Goal: Task Accomplishment & Management: Manage account settings

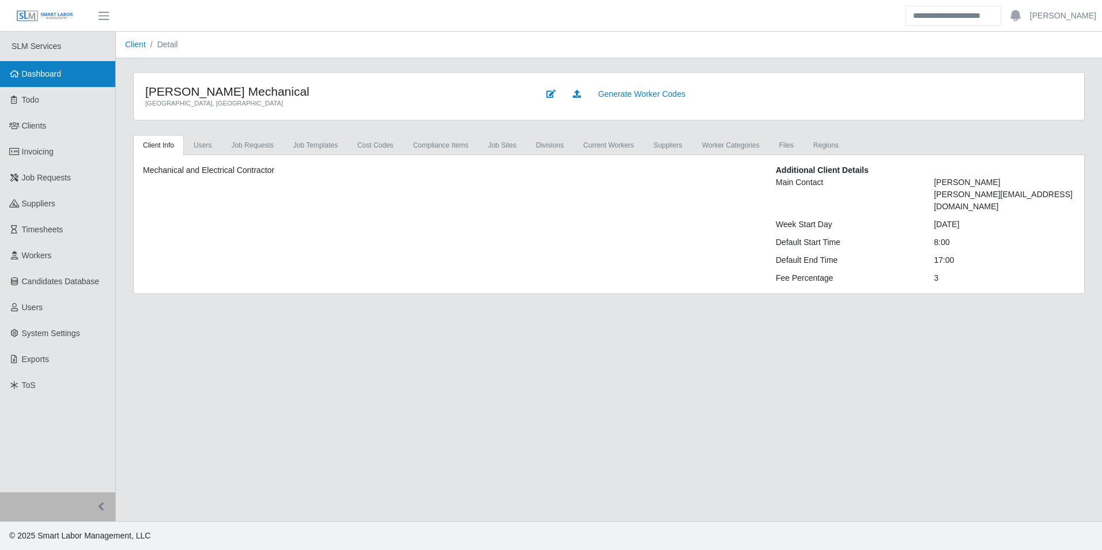
click at [48, 74] on span "Dashboard" at bounding box center [42, 73] width 40 height 9
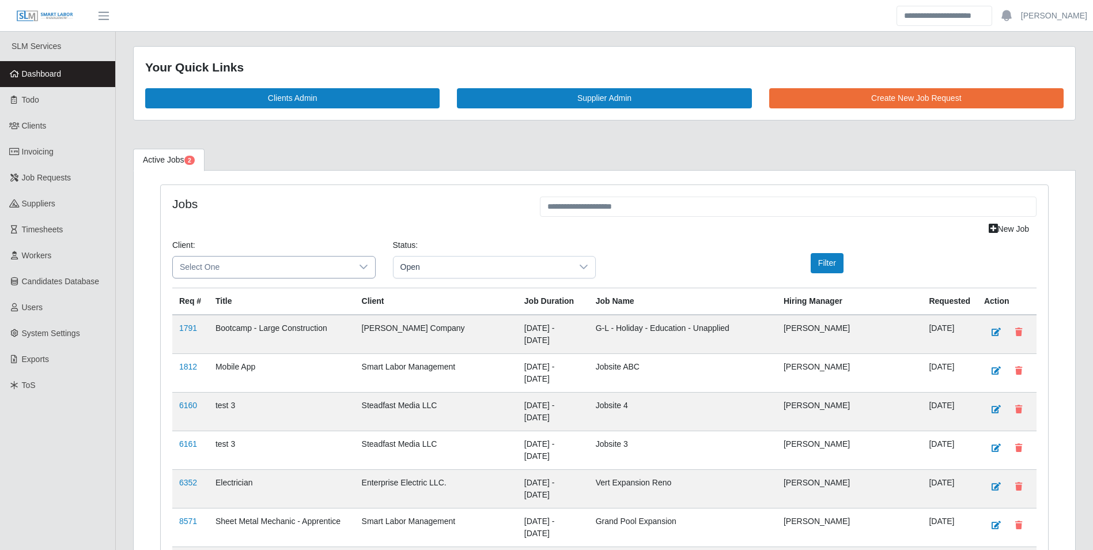
click at [305, 268] on span "Select One" at bounding box center [262, 266] width 179 height 21
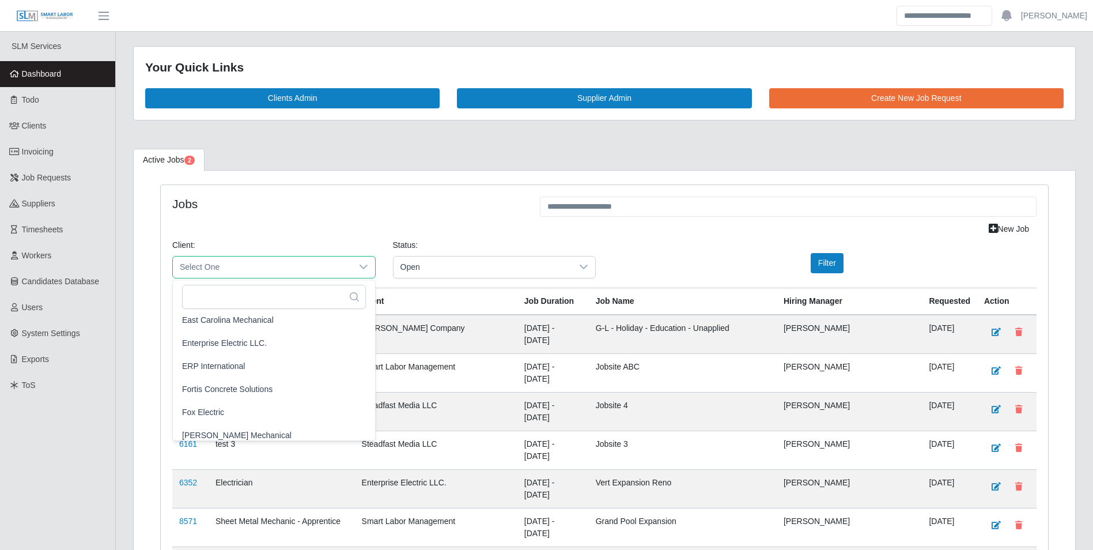
scroll to position [519, 0]
click at [253, 410] on span "George Wayne Mechanical" at bounding box center [236, 405] width 109 height 12
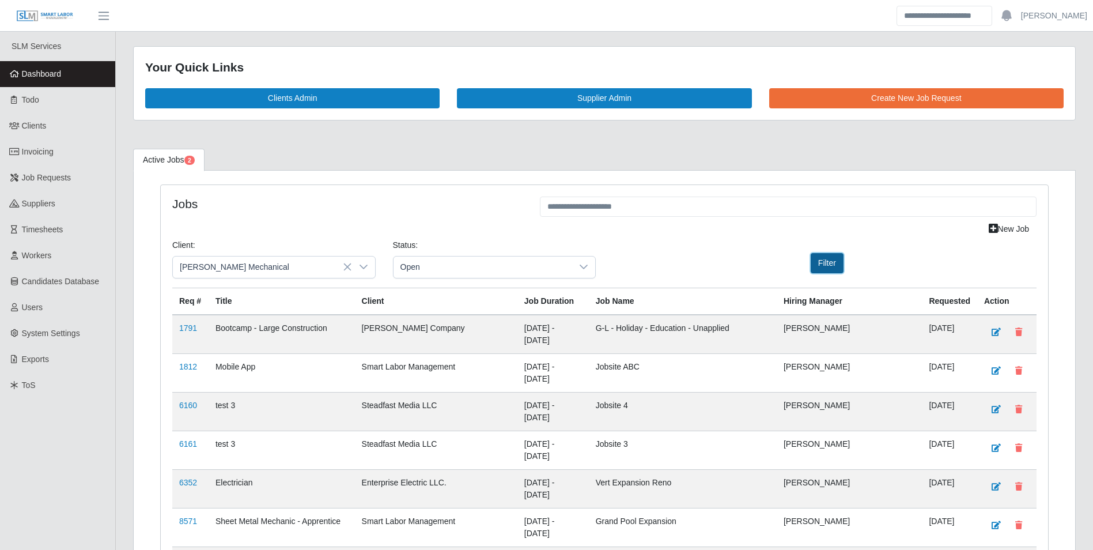
click at [823, 264] on button "Filter" at bounding box center [827, 263] width 33 height 20
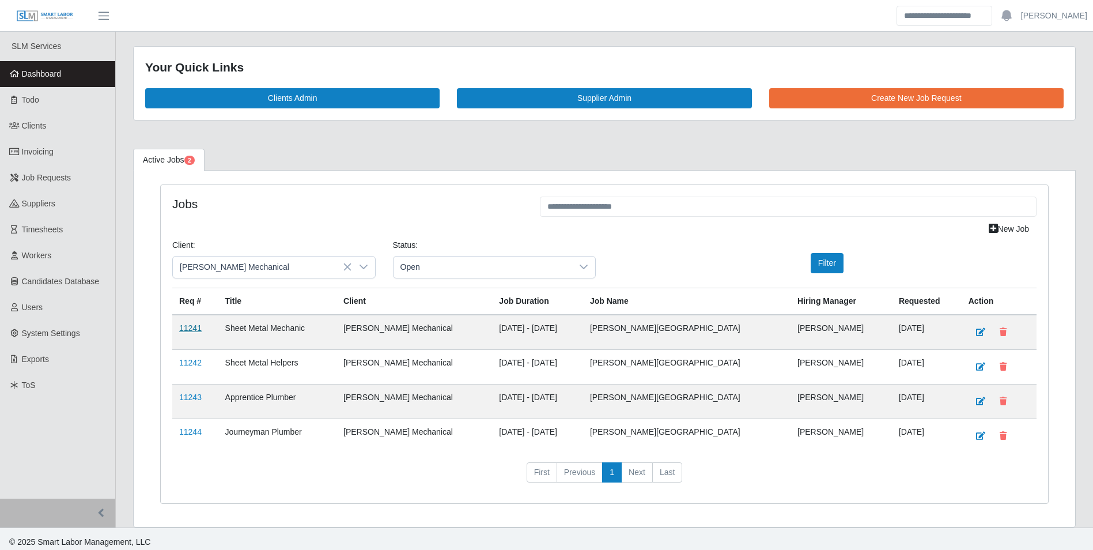
click at [189, 329] on link "11241" at bounding box center [190, 327] width 22 height 9
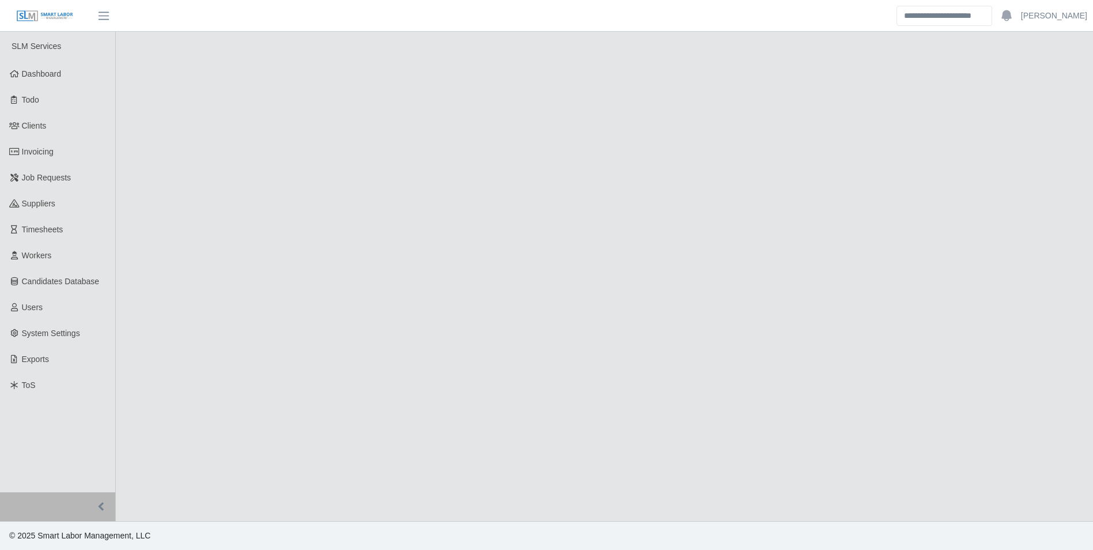
select select "****"
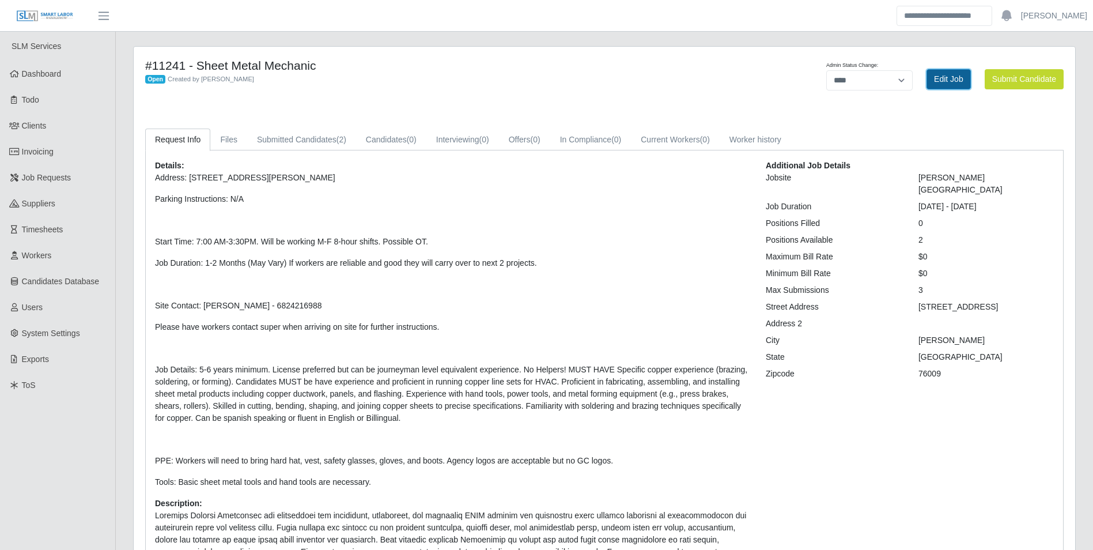
click at [954, 81] on link "Edit Job" at bounding box center [948, 79] width 44 height 20
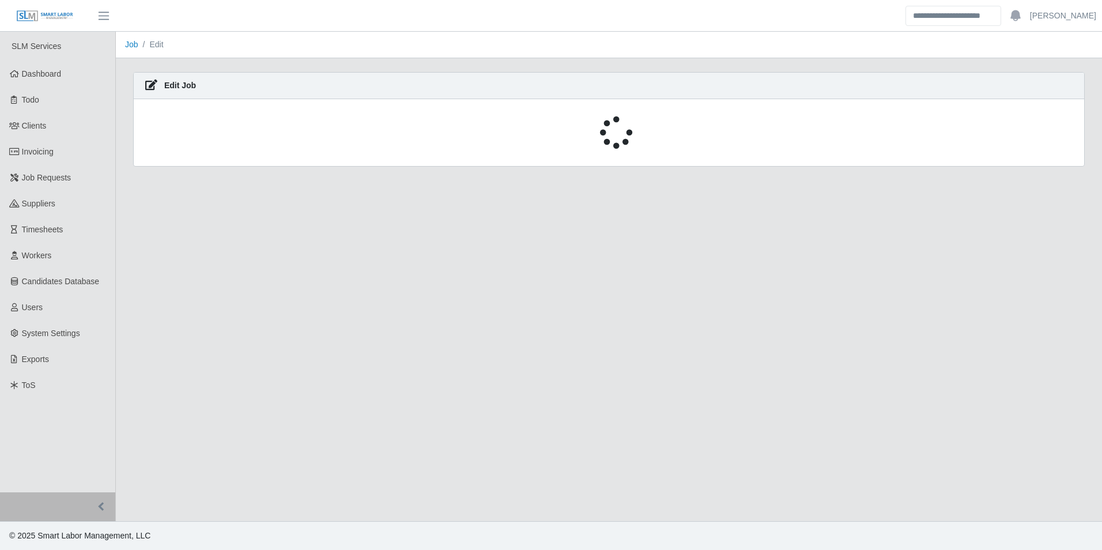
select select "****"
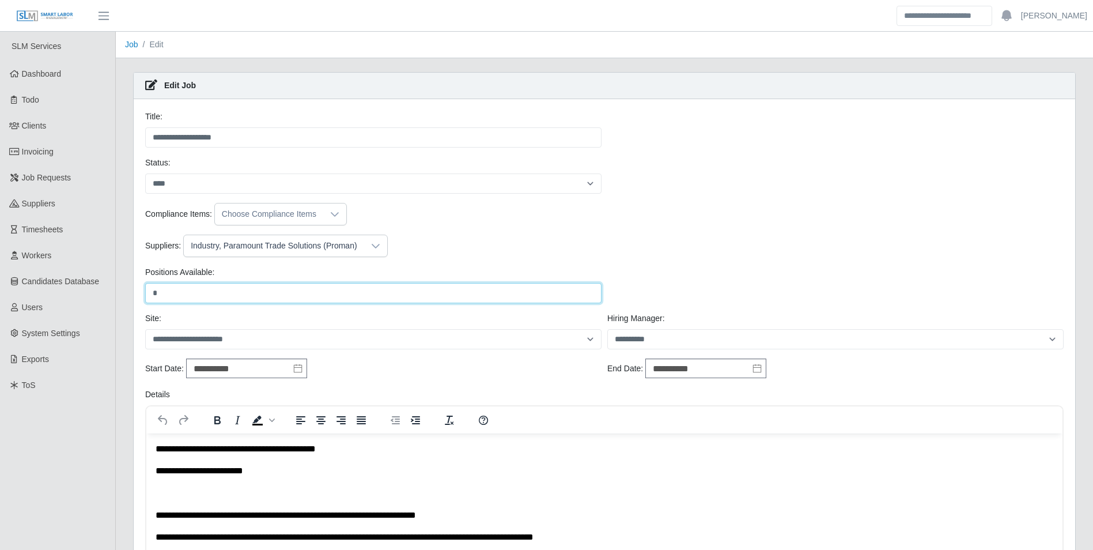
click at [186, 294] on input "*" at bounding box center [373, 293] width 456 height 20
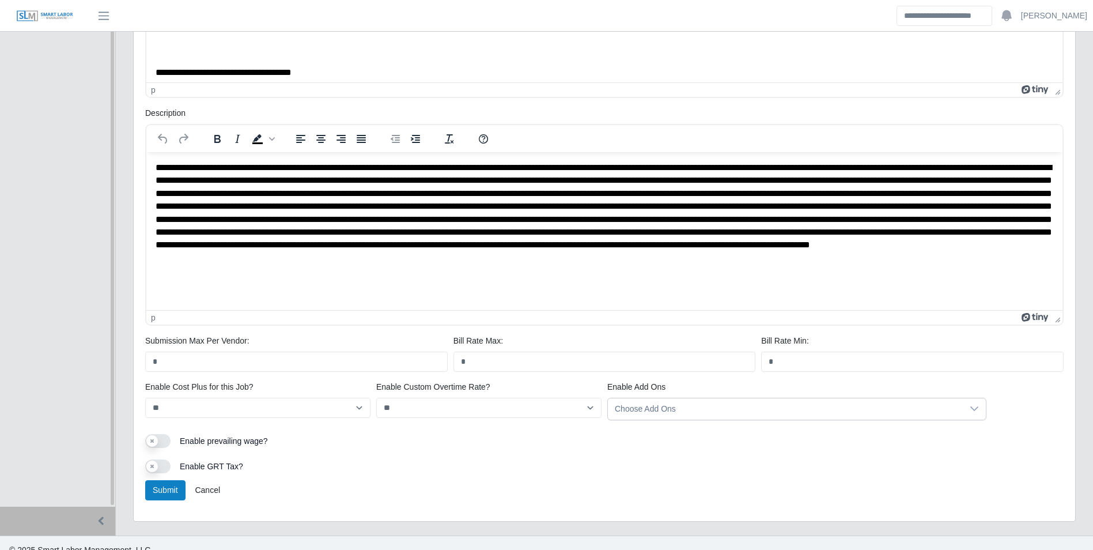
scroll to position [519, 0]
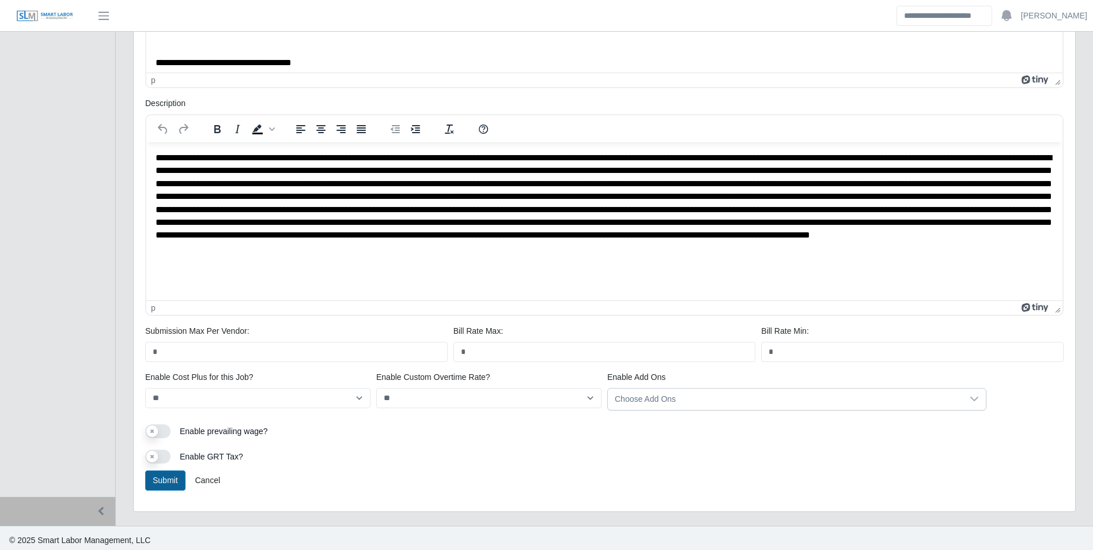
type input "*"
click at [163, 475] on button "Submit" at bounding box center [165, 480] width 40 height 20
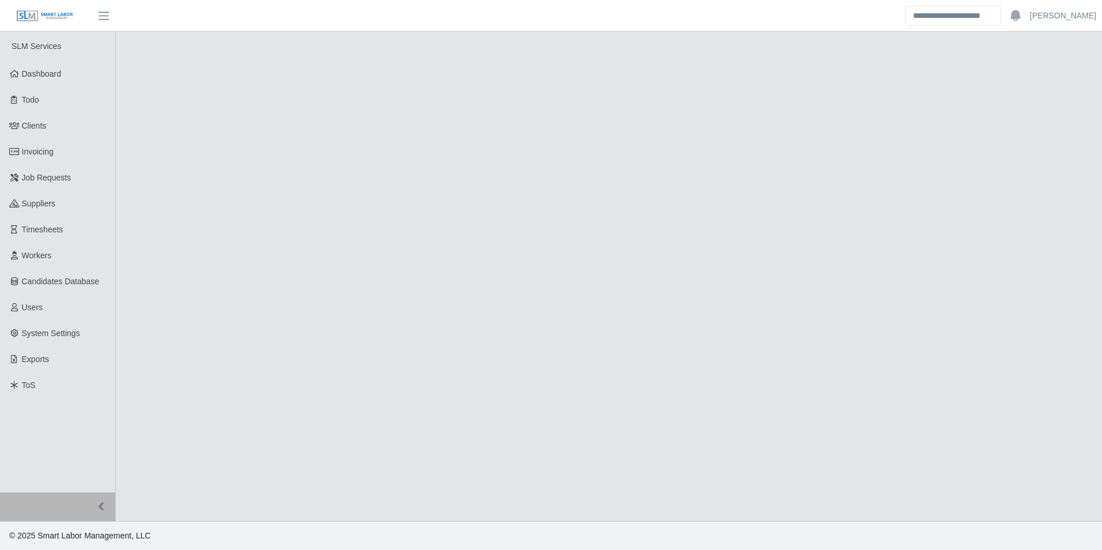
select select "****"
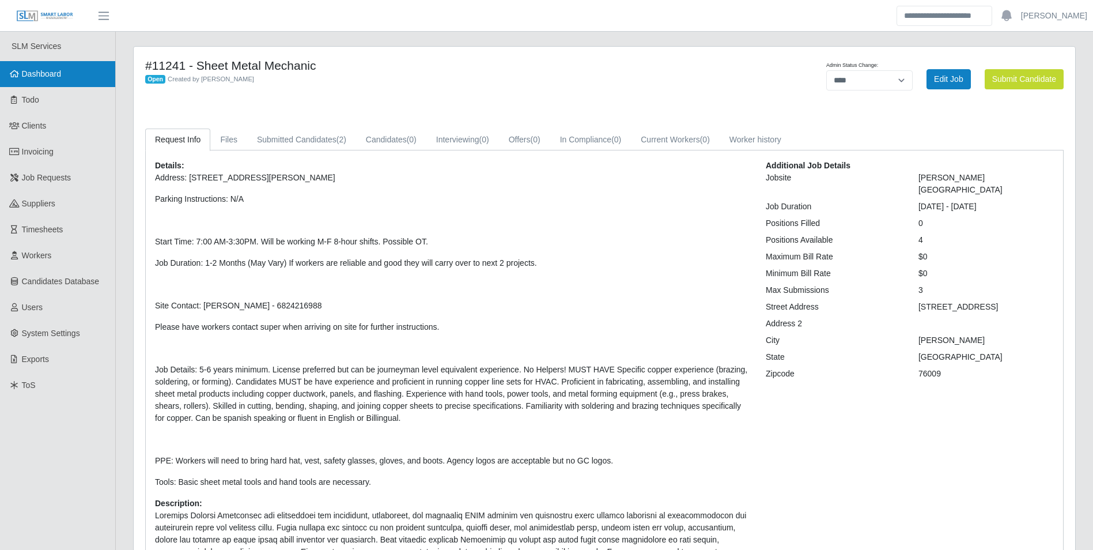
click at [58, 71] on span "Dashboard" at bounding box center [42, 73] width 40 height 9
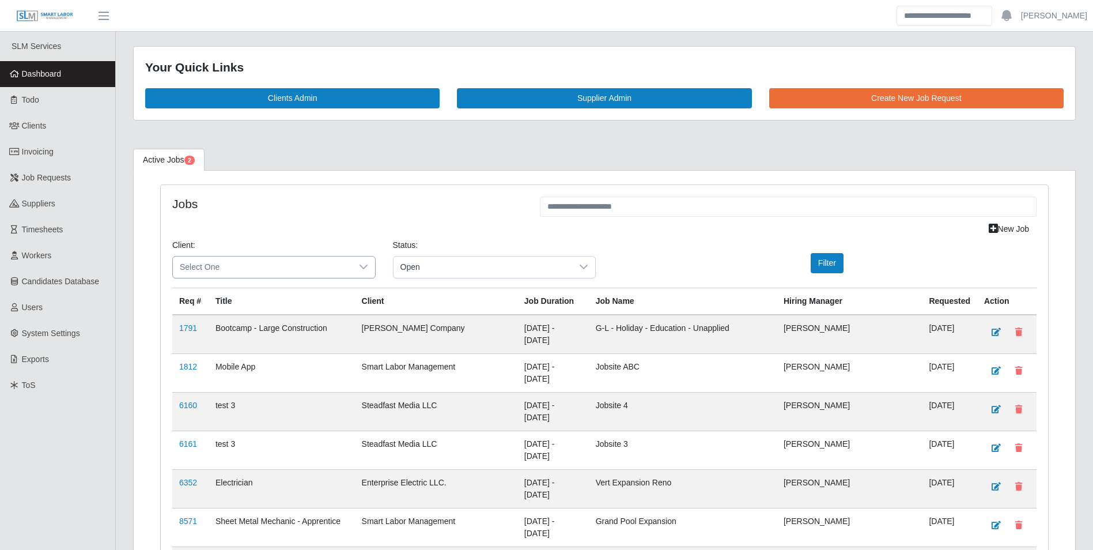
click at [257, 260] on span "Select One" at bounding box center [262, 266] width 179 height 21
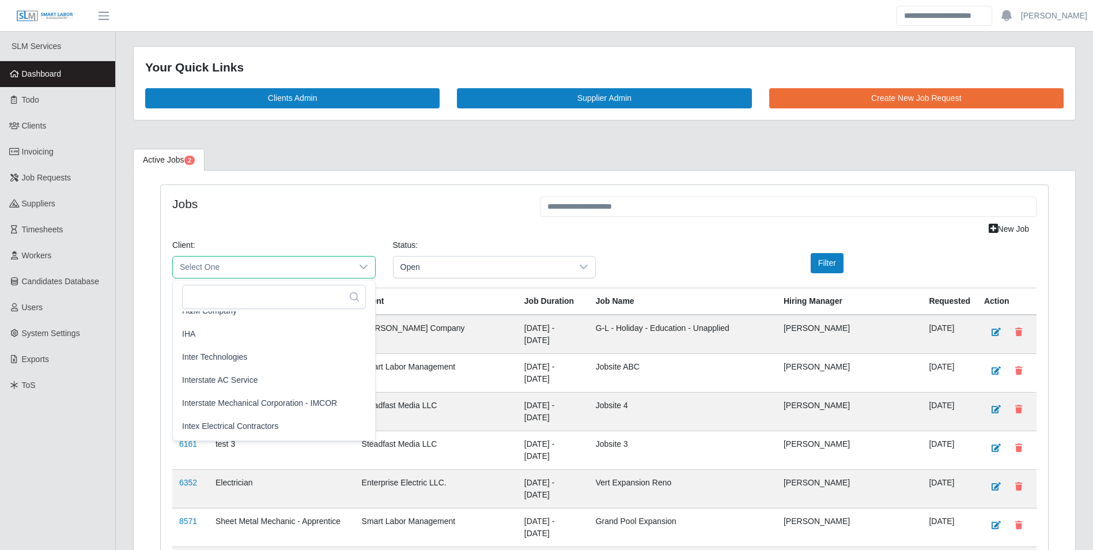
scroll to position [576, 0]
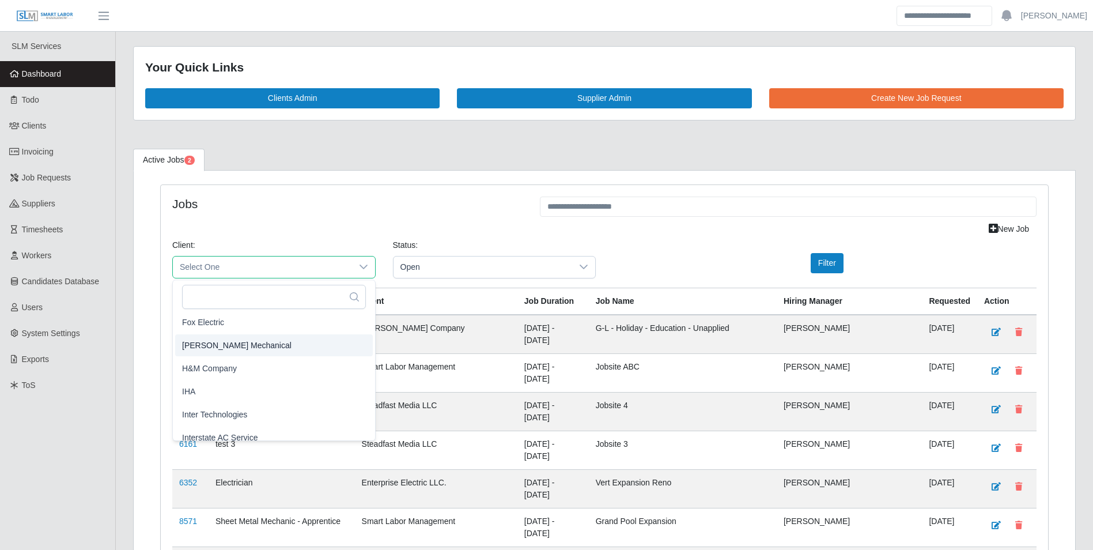
click at [259, 340] on span "[PERSON_NAME] Mechanical" at bounding box center [236, 345] width 109 height 12
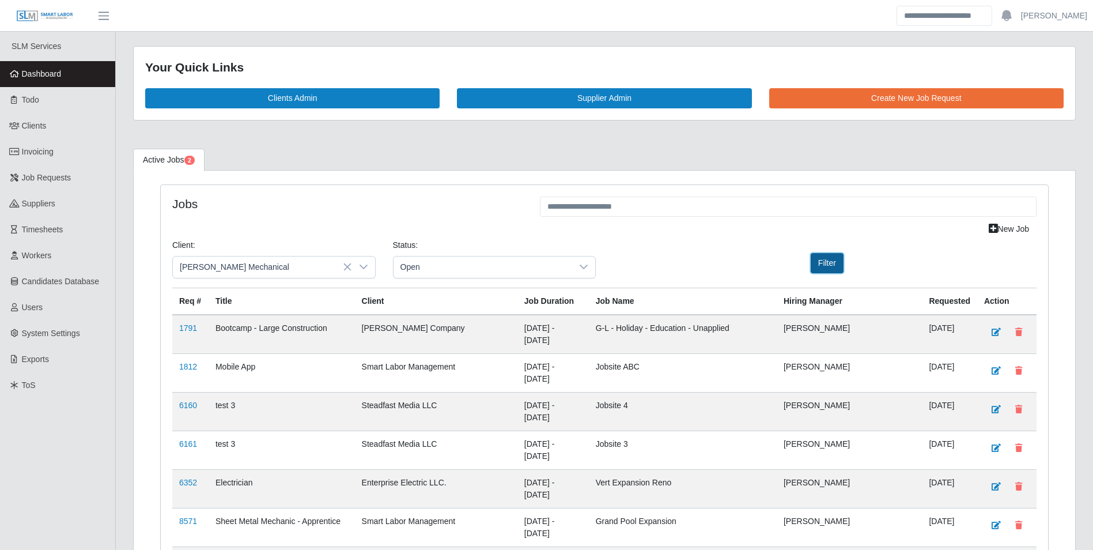
click at [822, 268] on button "Filter" at bounding box center [827, 263] width 33 height 20
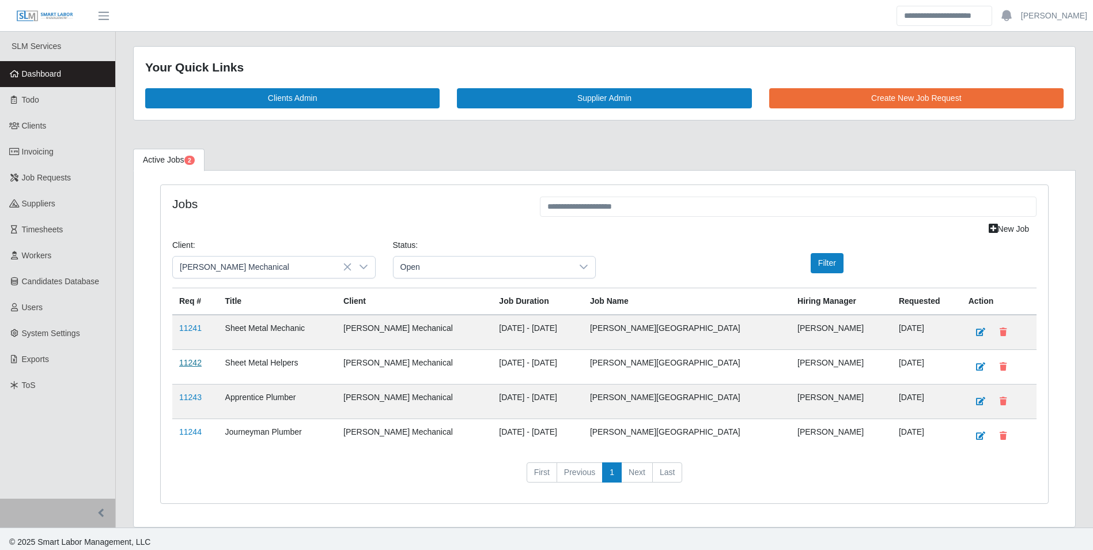
click at [193, 361] on link "11242" at bounding box center [190, 362] width 22 height 9
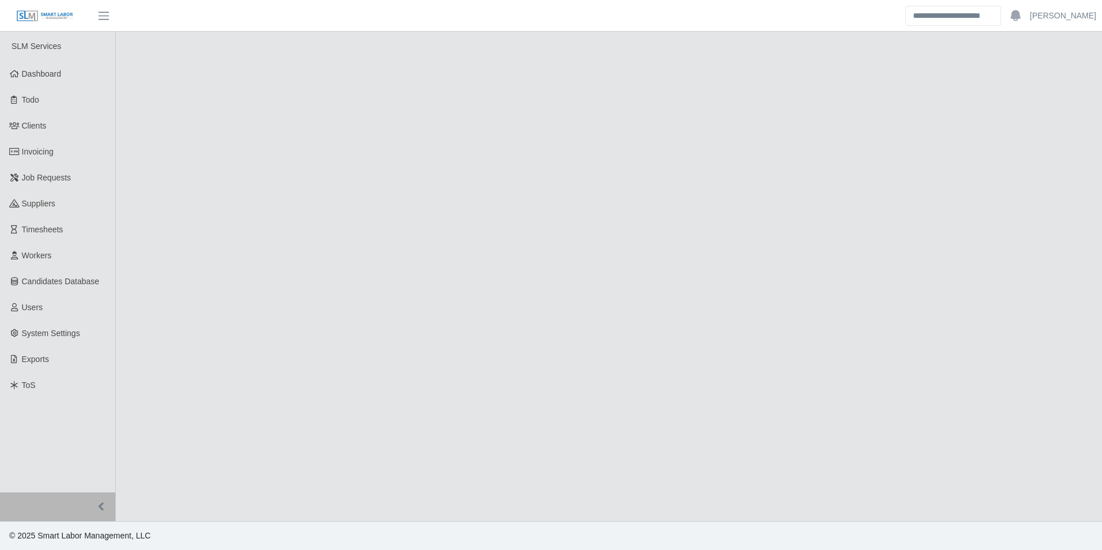
select select "****"
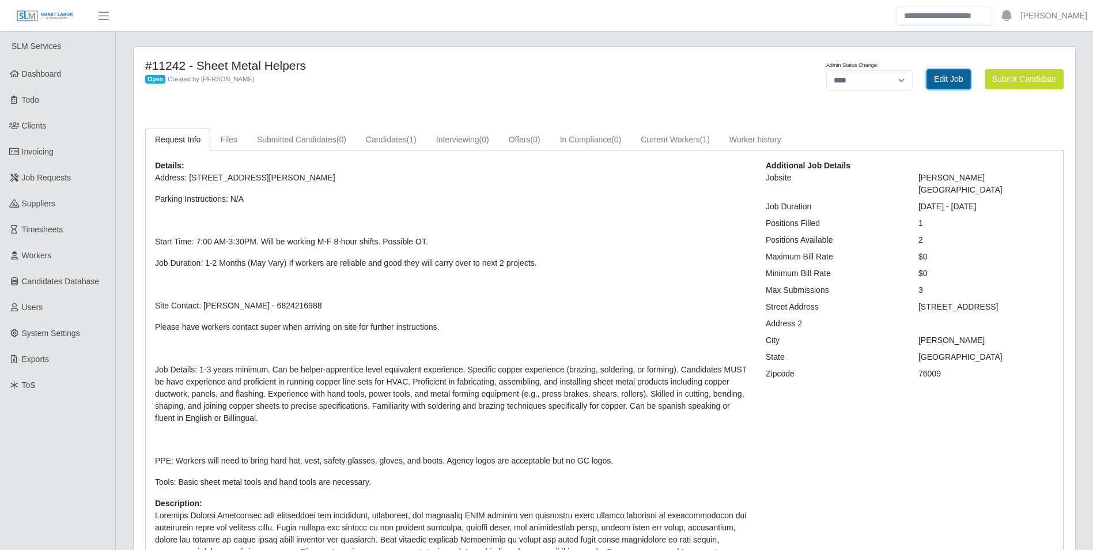
click at [945, 82] on link "Edit Job" at bounding box center [948, 79] width 44 height 20
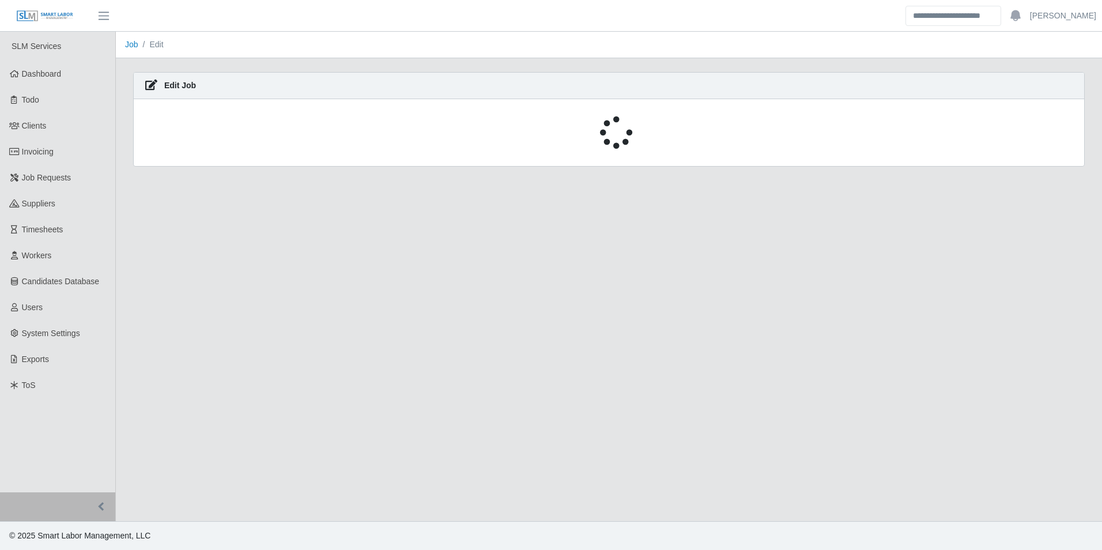
select select "****"
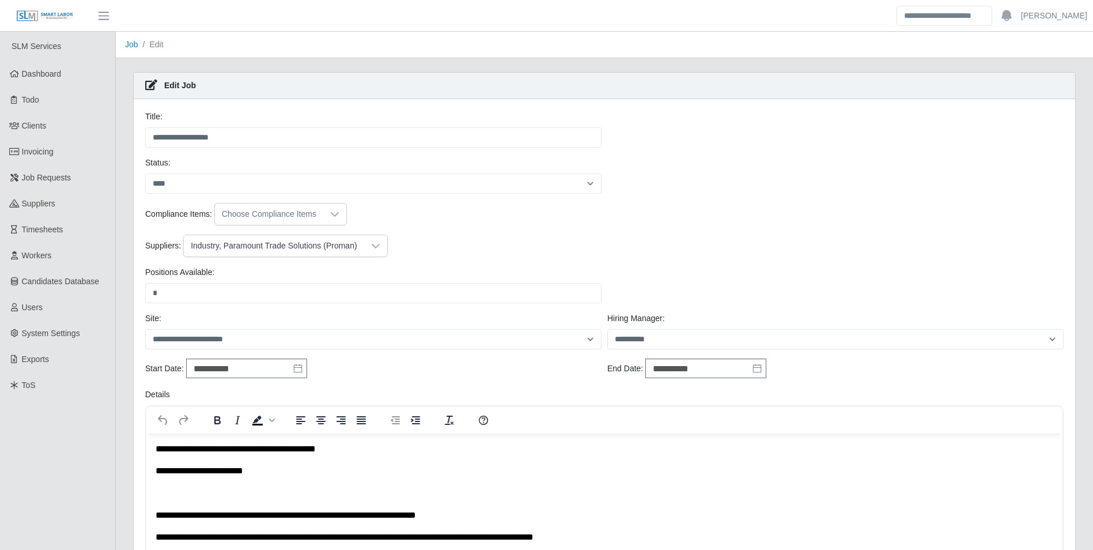
click at [372, 246] on icon at bounding box center [376, 246] width 8 height 5
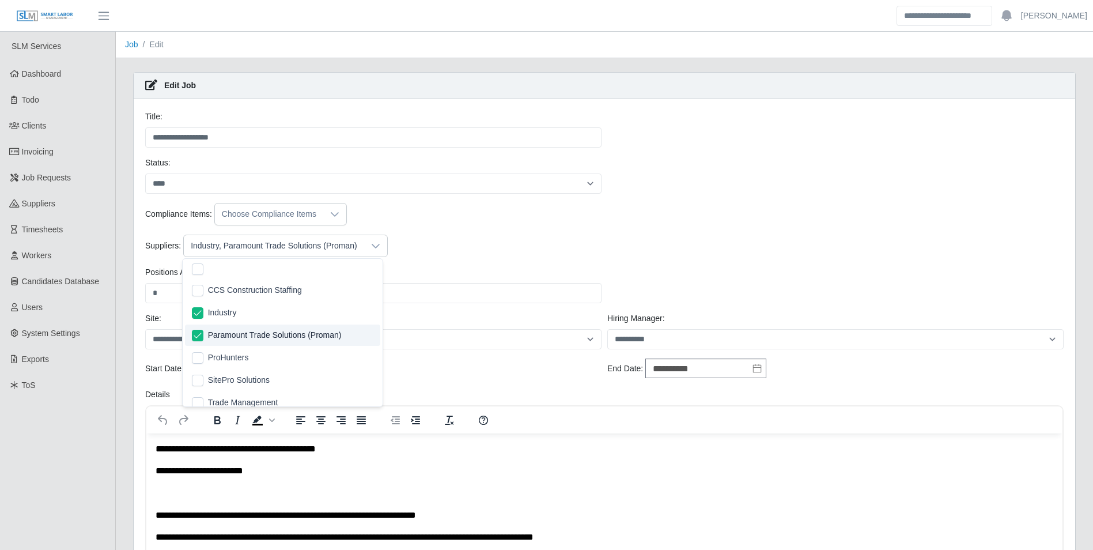
scroll to position [12, 7]
click at [417, 256] on div "Suppliers: Paramount Trade Solutions (Proman)" at bounding box center [604, 245] width 924 height 22
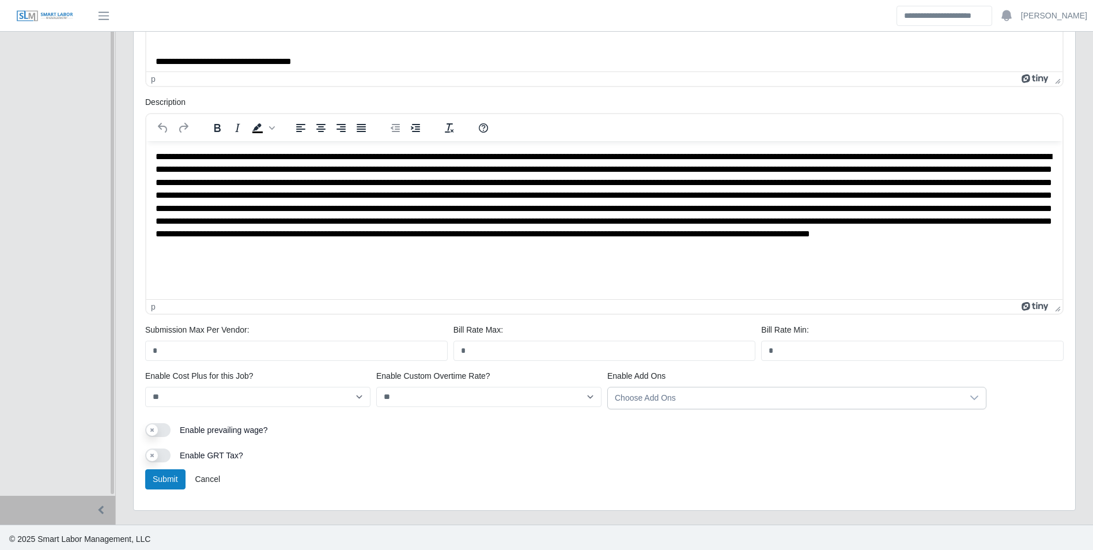
scroll to position [523, 0]
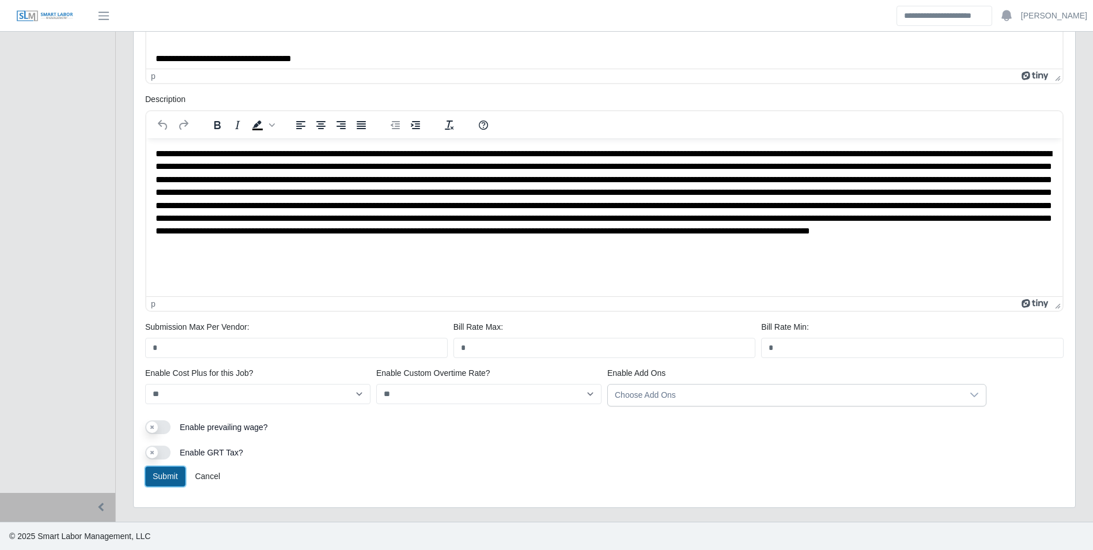
click at [161, 470] on button "Submit" at bounding box center [165, 476] width 40 height 20
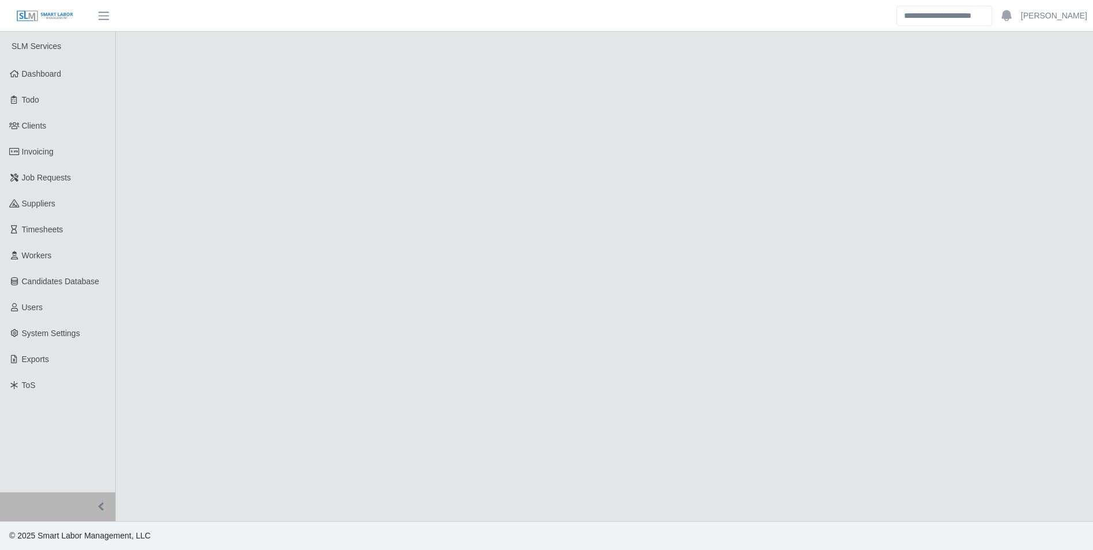
select select "****"
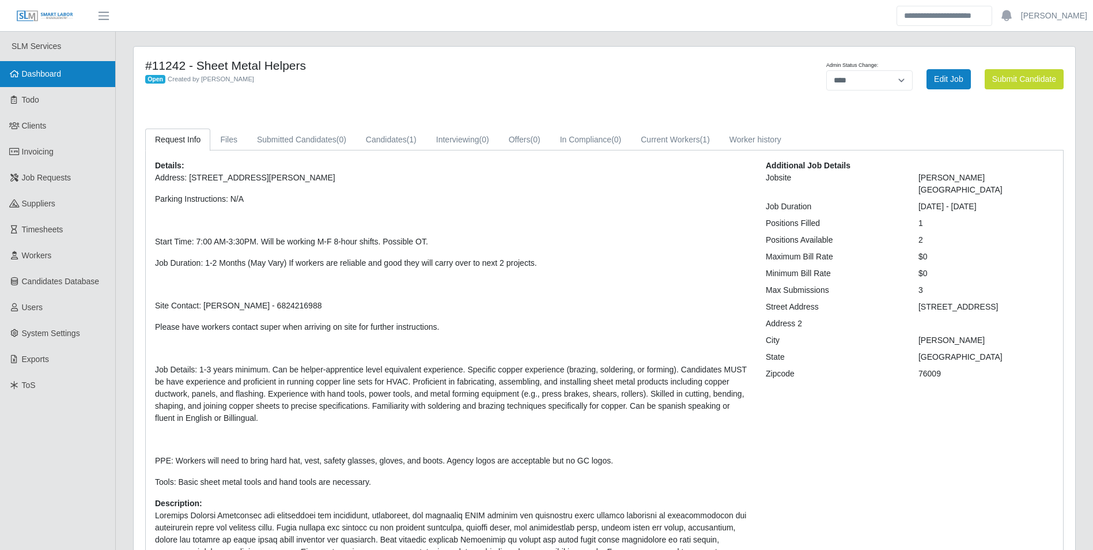
click at [57, 78] on span "Dashboard" at bounding box center [42, 73] width 40 height 9
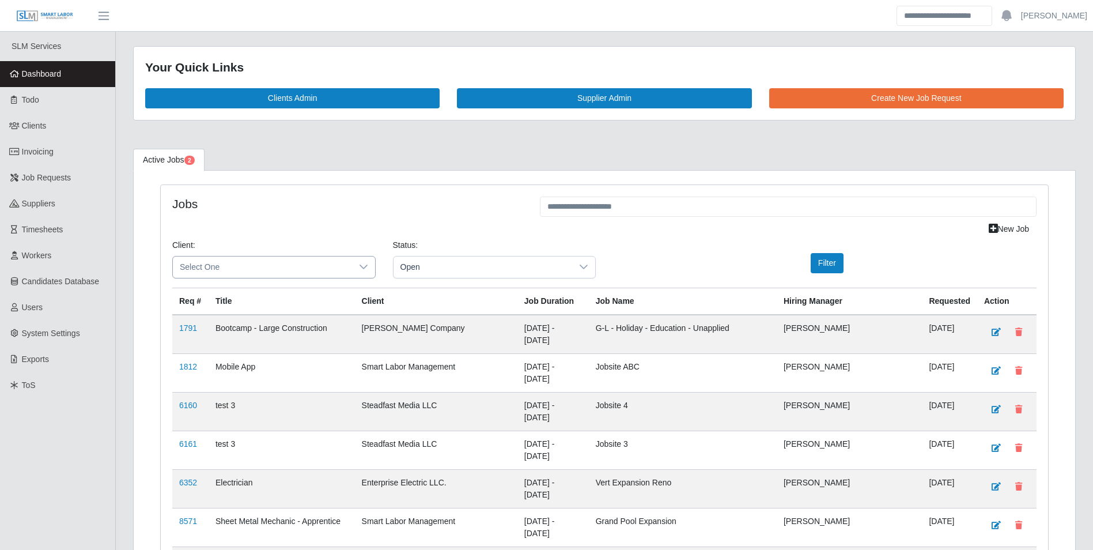
click at [296, 267] on span "Select One" at bounding box center [262, 266] width 179 height 21
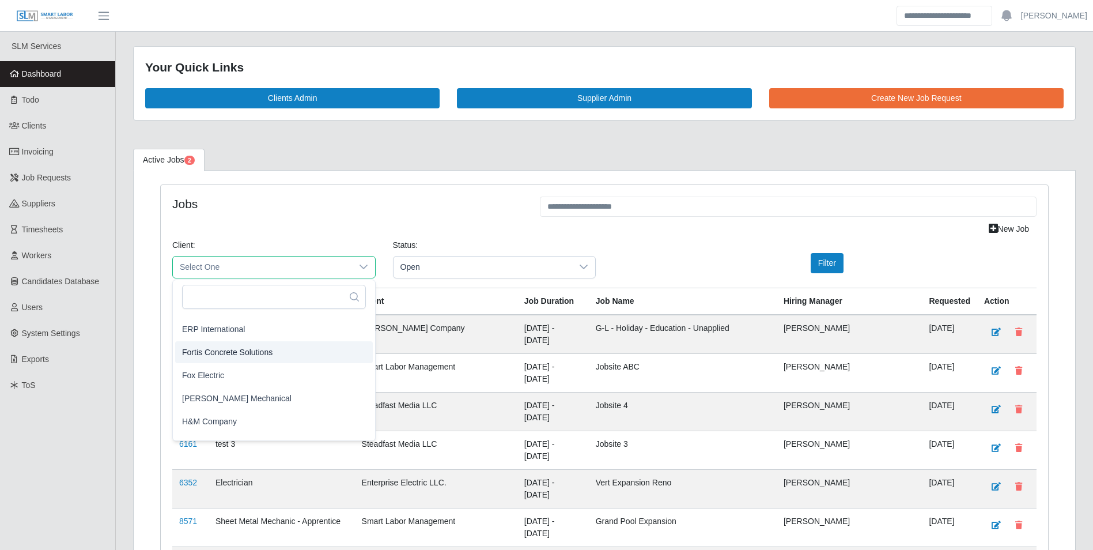
scroll to position [576, 0]
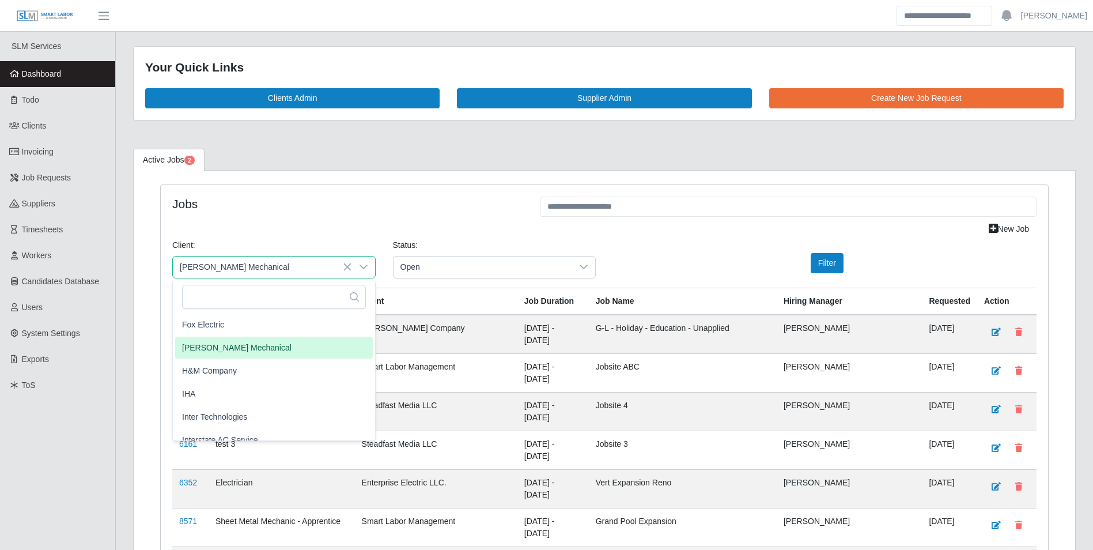
click at [266, 347] on span "George Wayne Mechanical" at bounding box center [236, 347] width 109 height 12
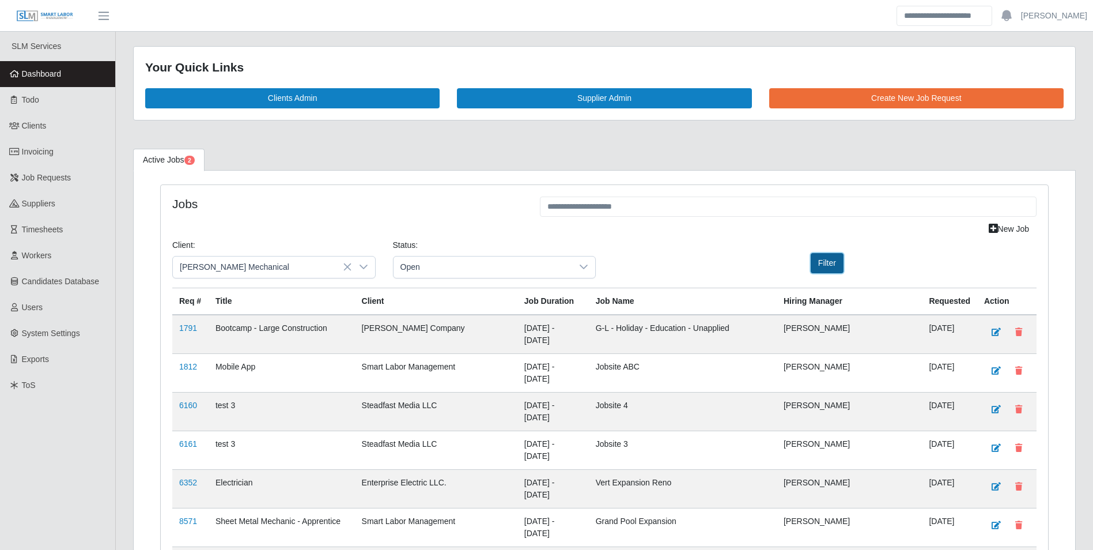
click at [820, 266] on button "Filter" at bounding box center [827, 263] width 33 height 20
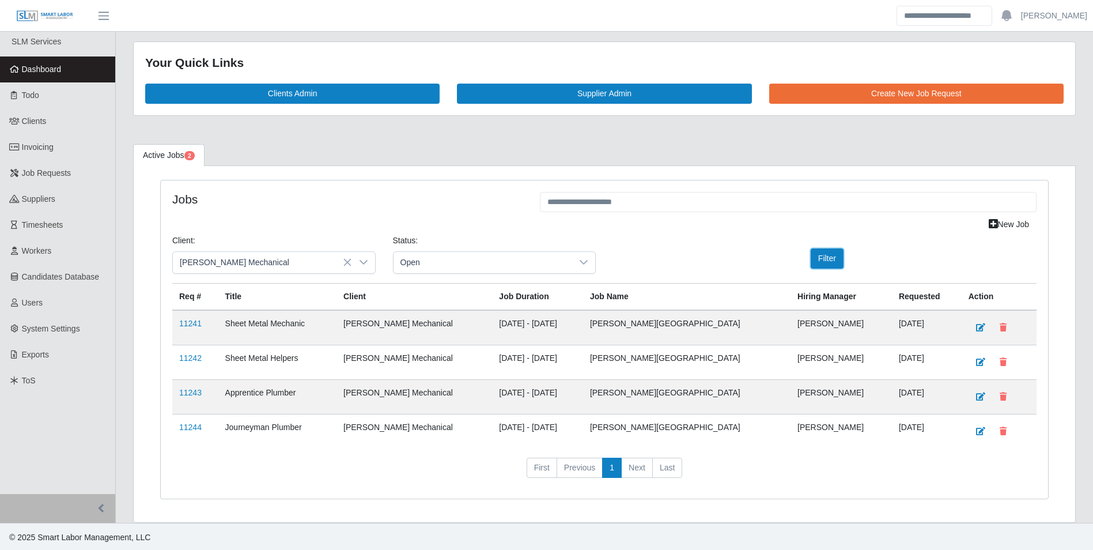
scroll to position [6, 0]
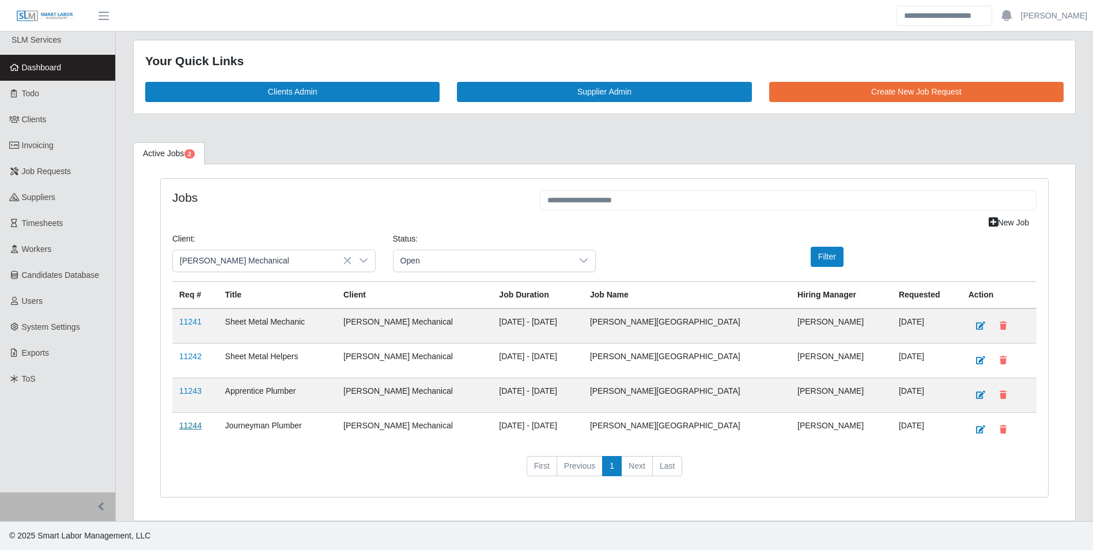
click at [194, 425] on link "11244" at bounding box center [190, 425] width 22 height 9
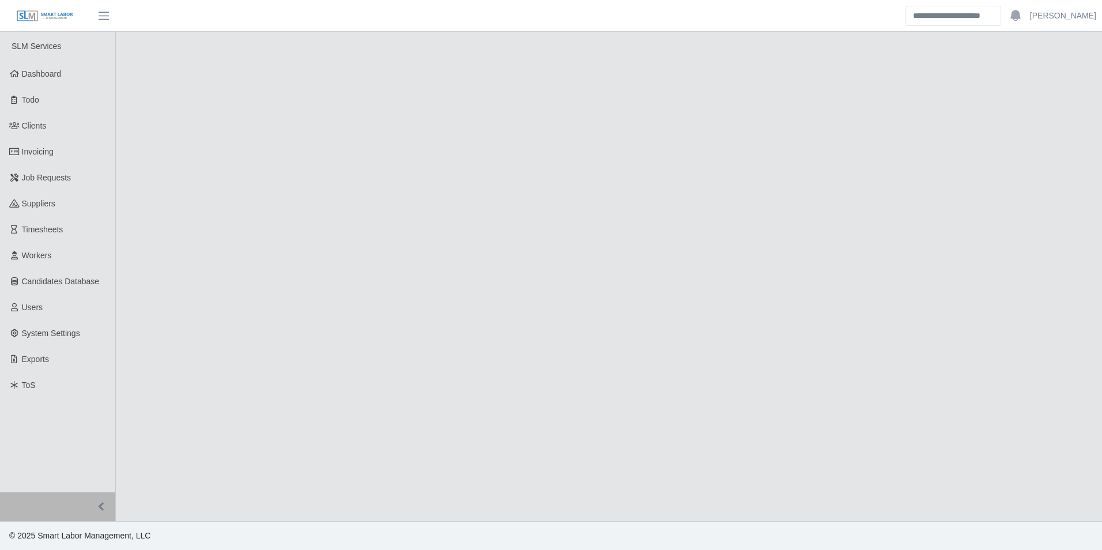
select select "****"
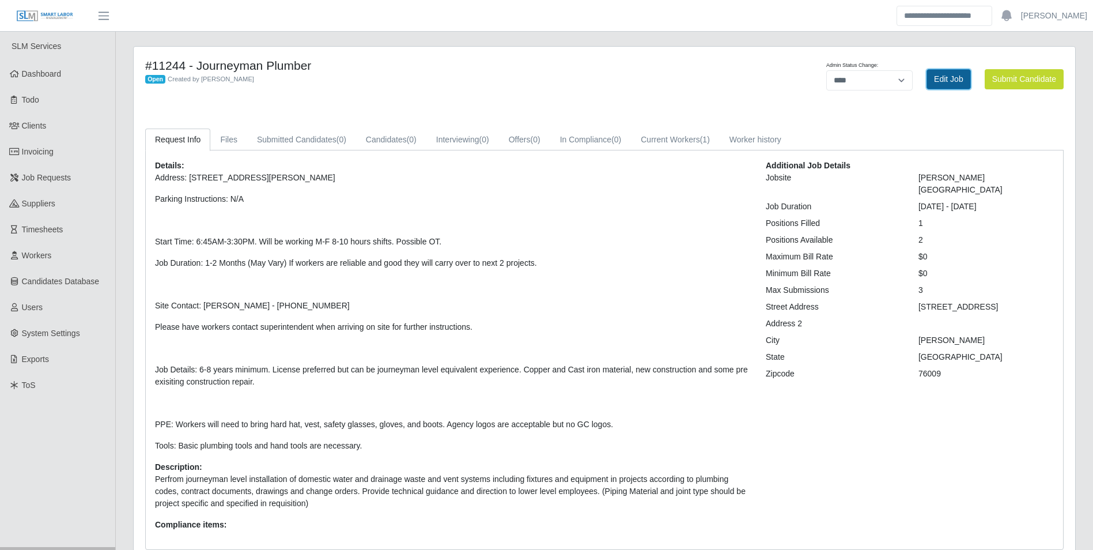
click at [948, 81] on link "Edit Job" at bounding box center [948, 79] width 44 height 20
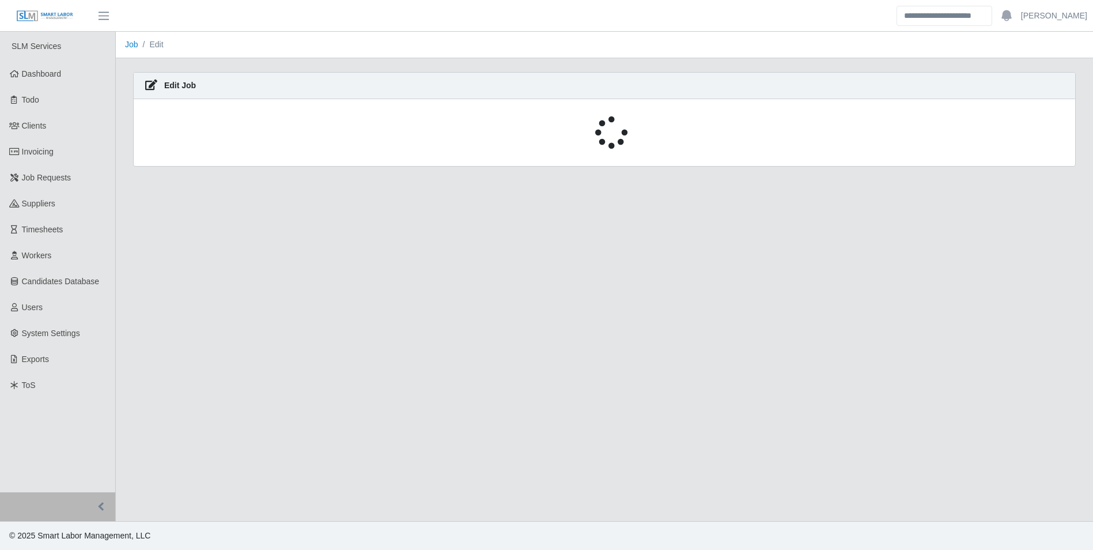
select select "****"
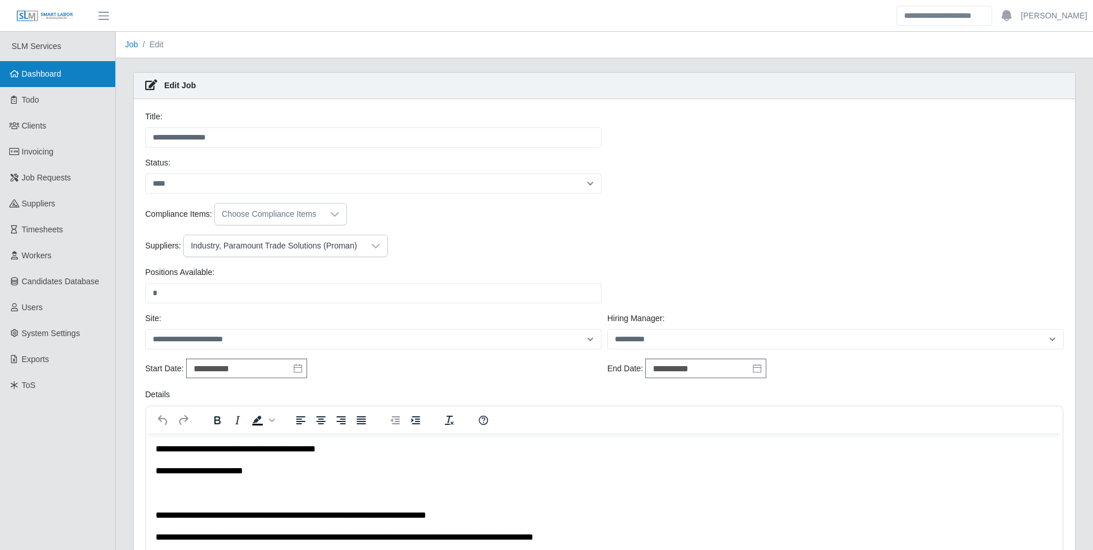
click at [41, 74] on span "Dashboard" at bounding box center [42, 73] width 40 height 9
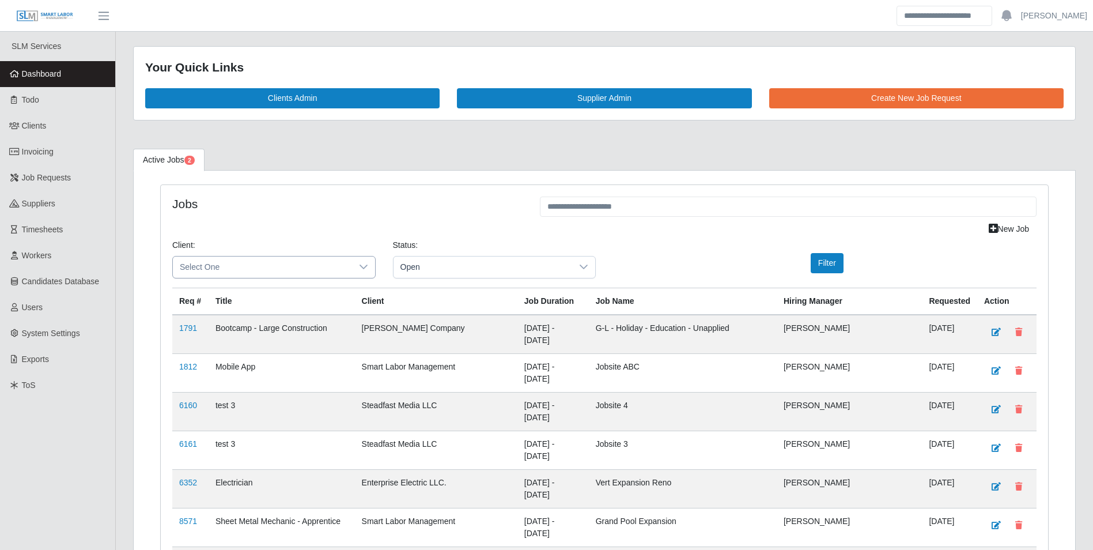
click at [362, 270] on icon at bounding box center [363, 266] width 9 height 9
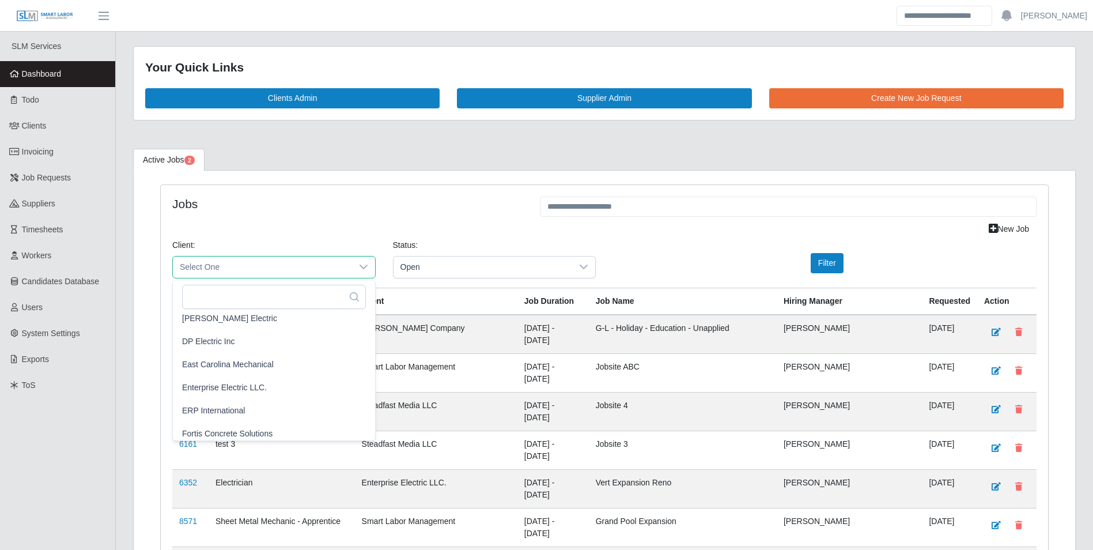
scroll to position [519, 0]
click at [263, 407] on span "George Wayne Mechanical" at bounding box center [236, 405] width 109 height 12
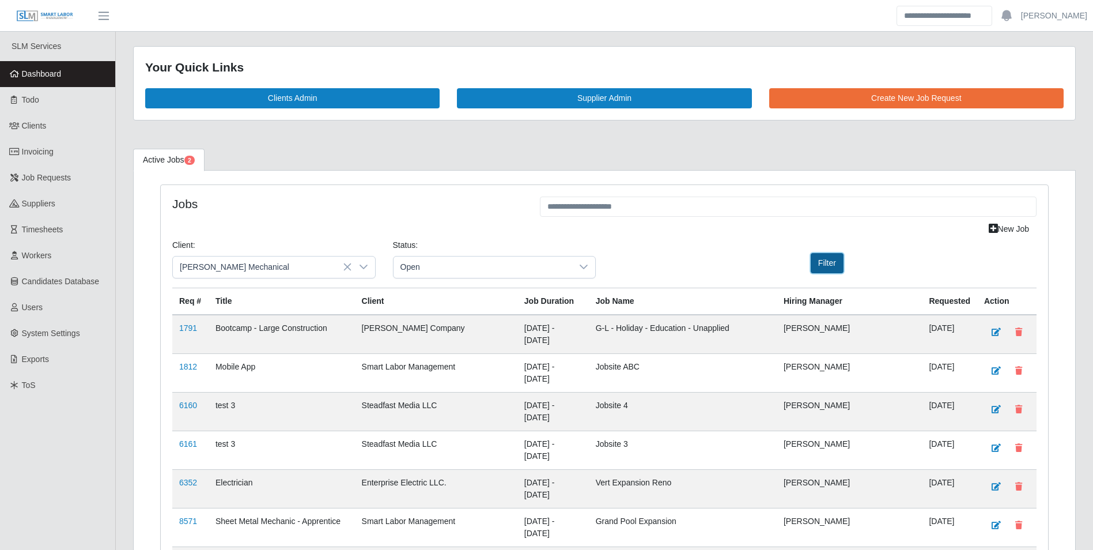
click at [819, 264] on button "Filter" at bounding box center [827, 263] width 33 height 20
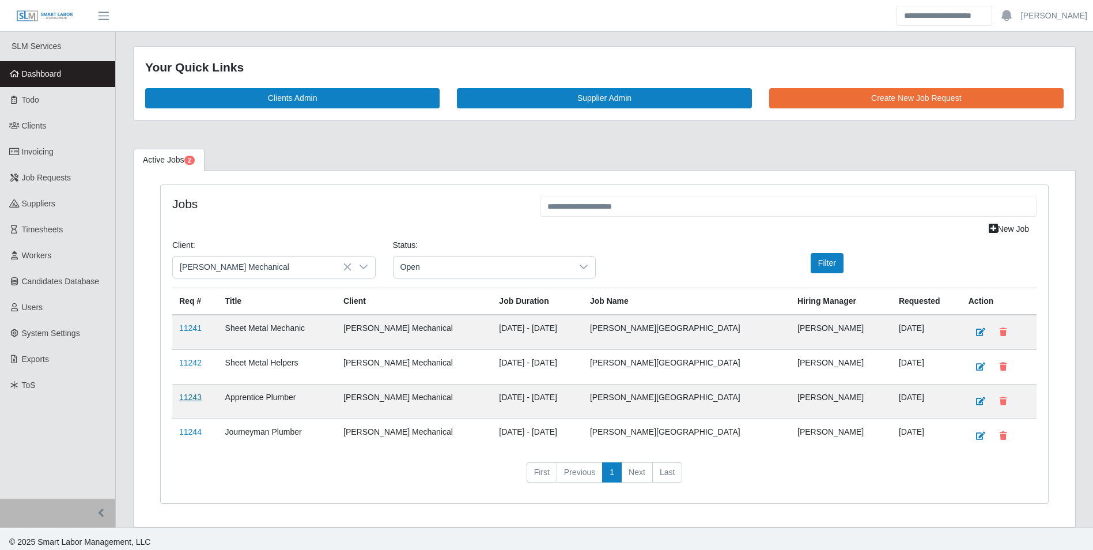
click at [188, 395] on link "11243" at bounding box center [190, 396] width 22 height 9
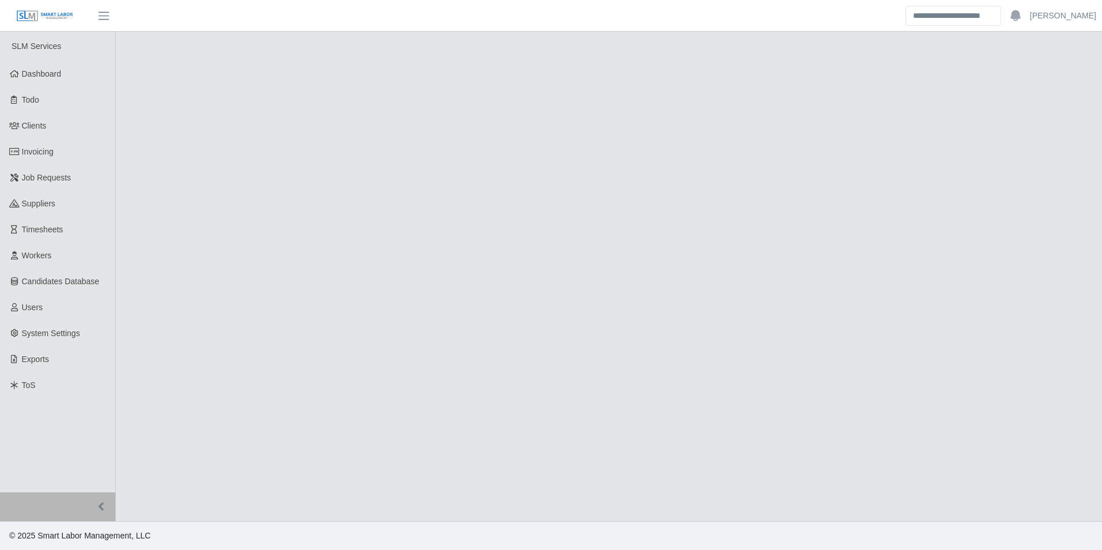
select select "****"
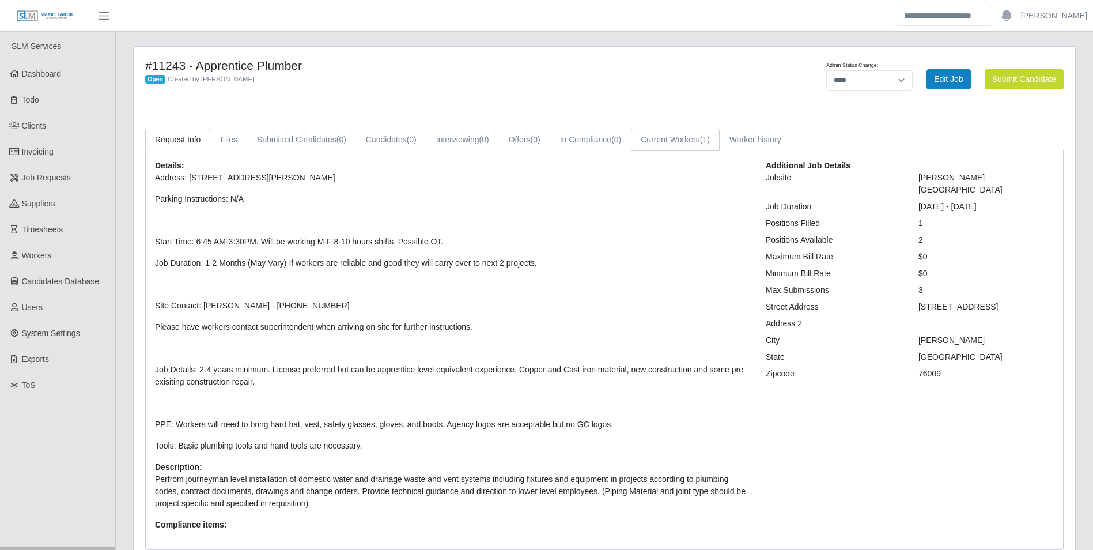
click at [694, 149] on link "Current Workers (1)" at bounding box center [675, 139] width 89 height 22
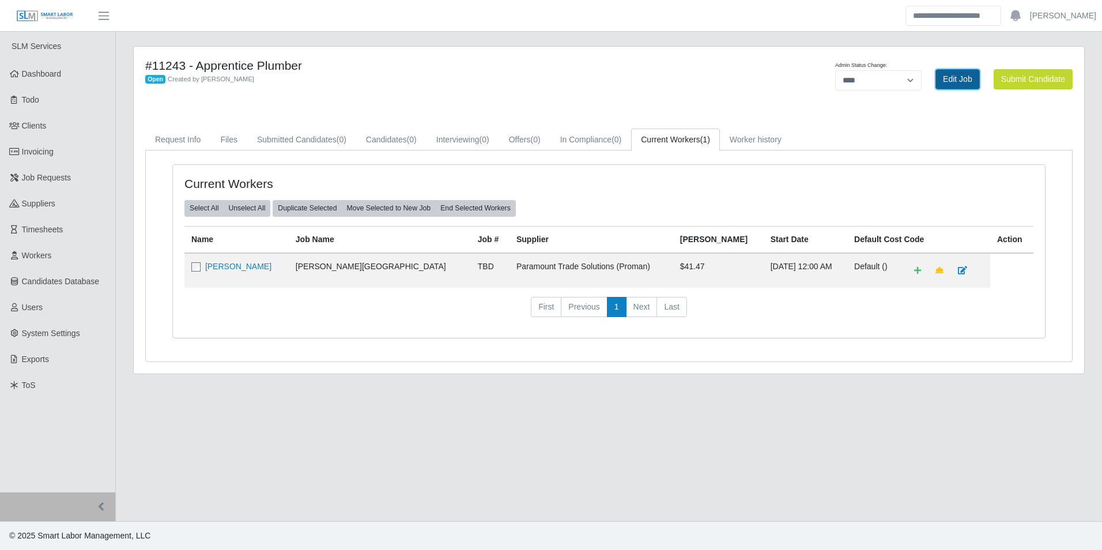
click at [962, 81] on link "Edit Job" at bounding box center [957, 79] width 44 height 20
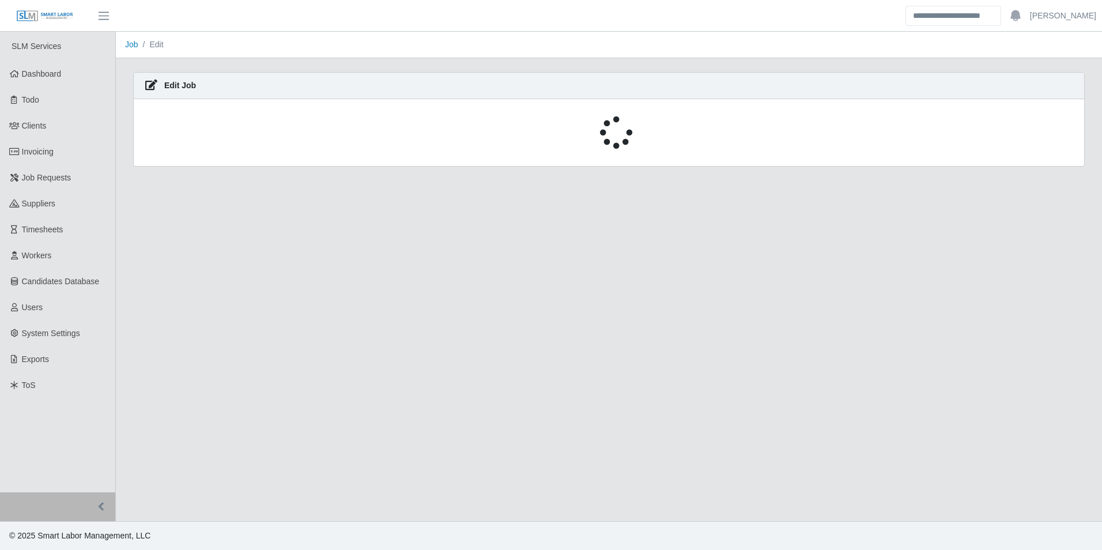
select select "****"
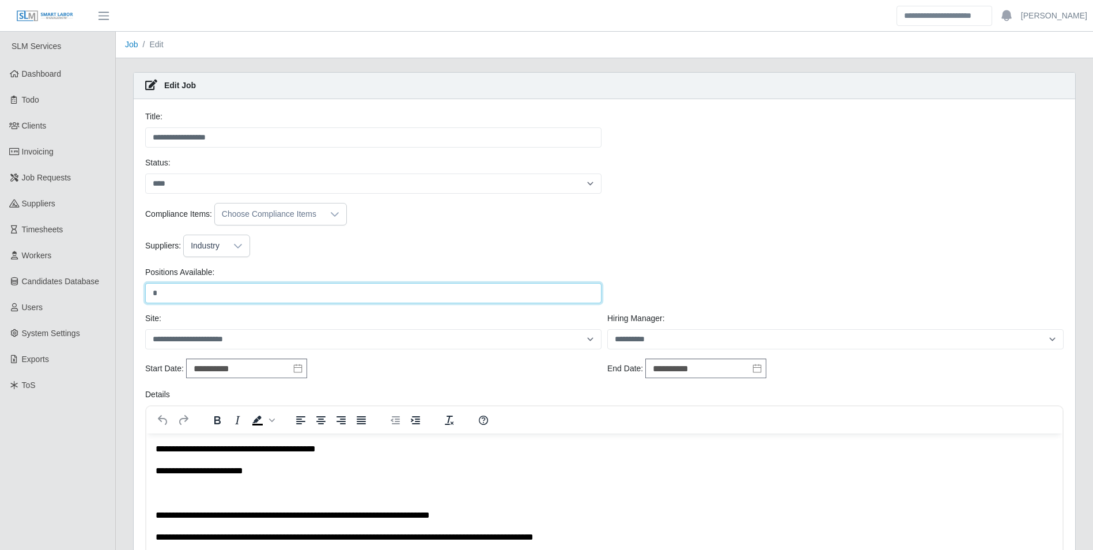
click at [201, 299] on input "*" at bounding box center [373, 293] width 456 height 20
type input "*"
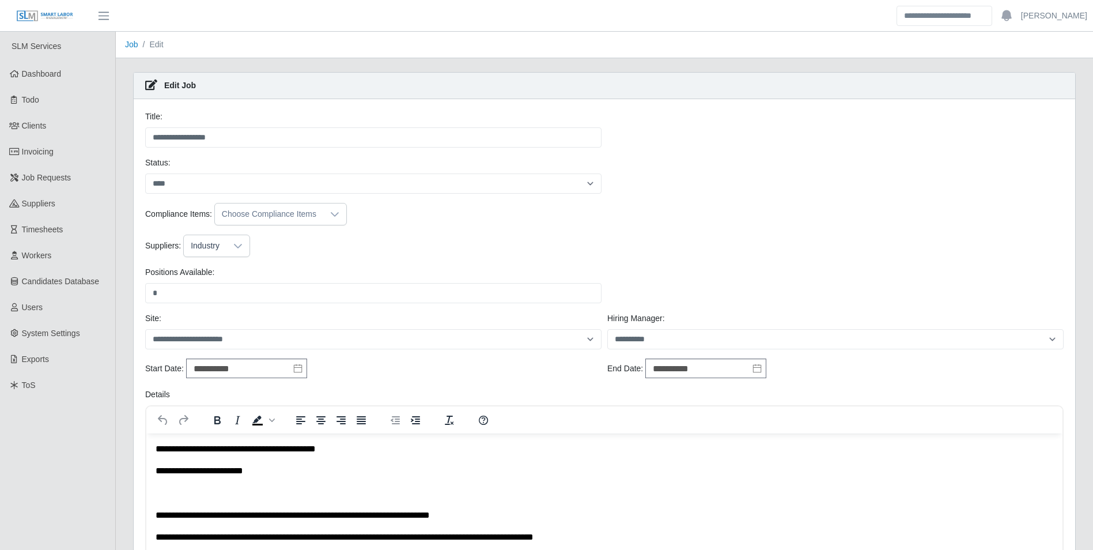
click at [73, 439] on ul "SLM Services Dashboard Todo Clients Invoicing Job Requests Suppliers Timesheets…" at bounding box center [57, 523] width 115 height 983
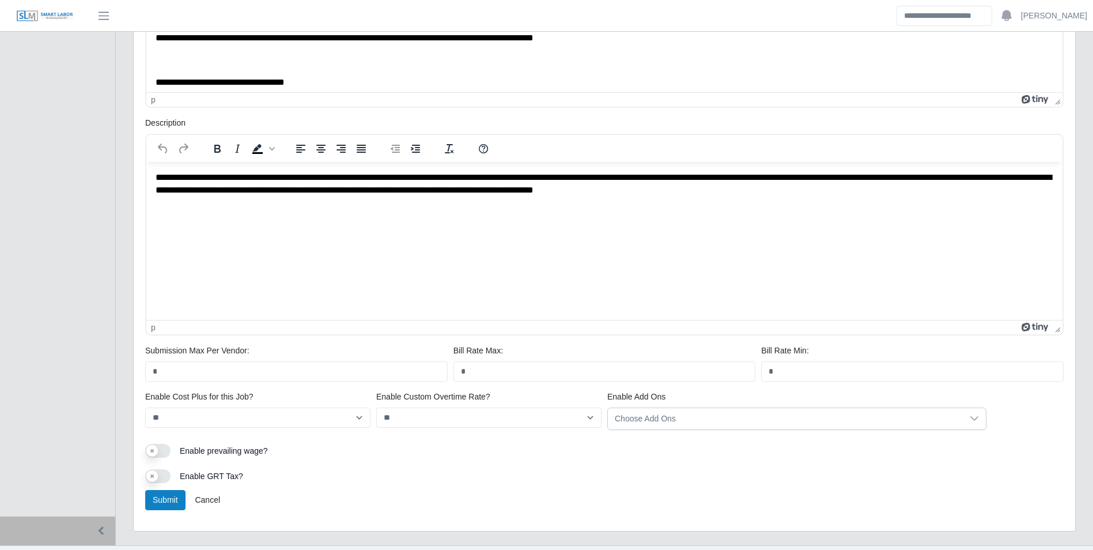
scroll to position [519, 0]
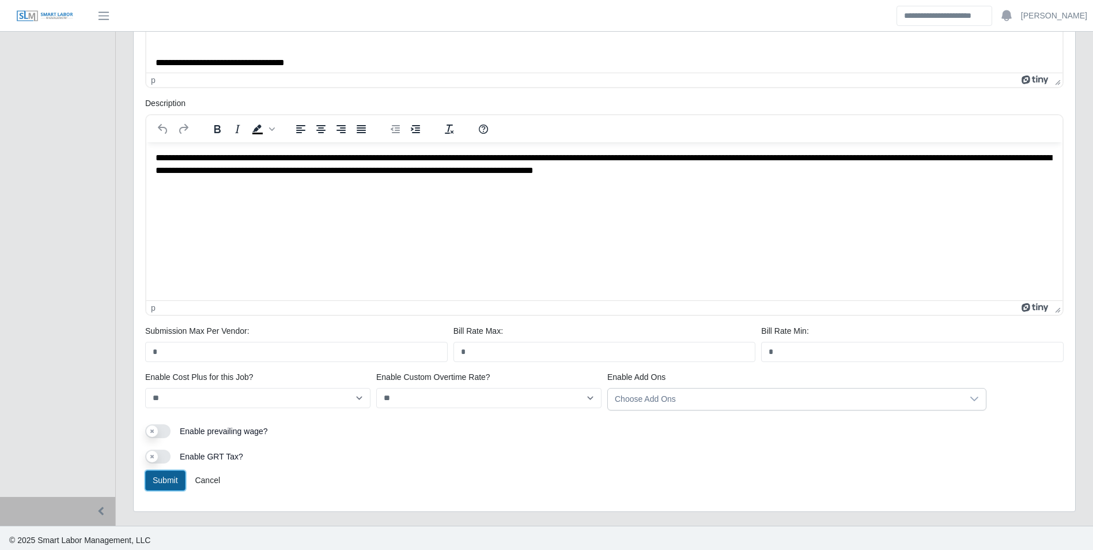
click at [160, 479] on button "Submit" at bounding box center [165, 480] width 40 height 20
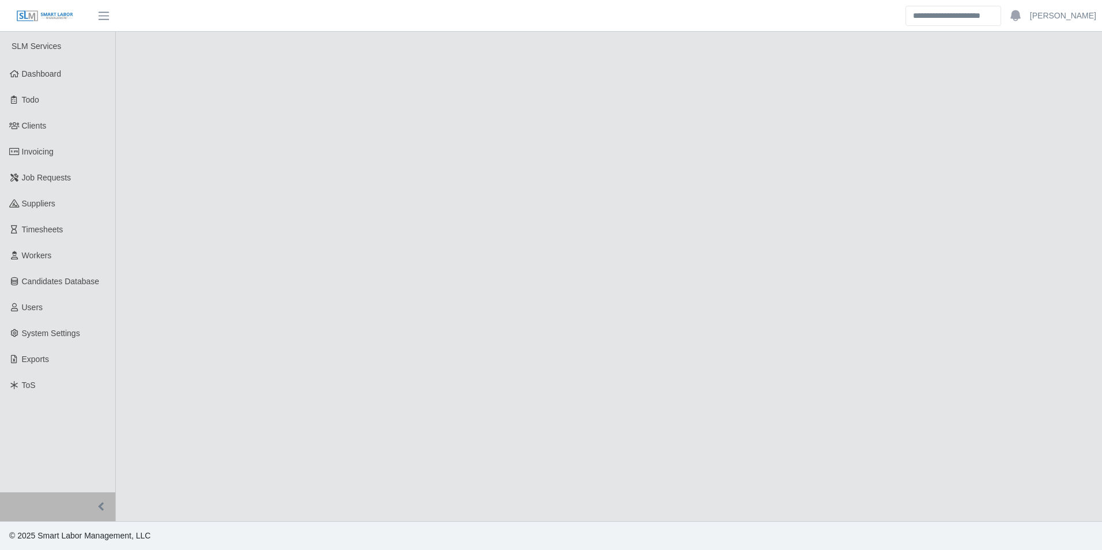
select select "****"
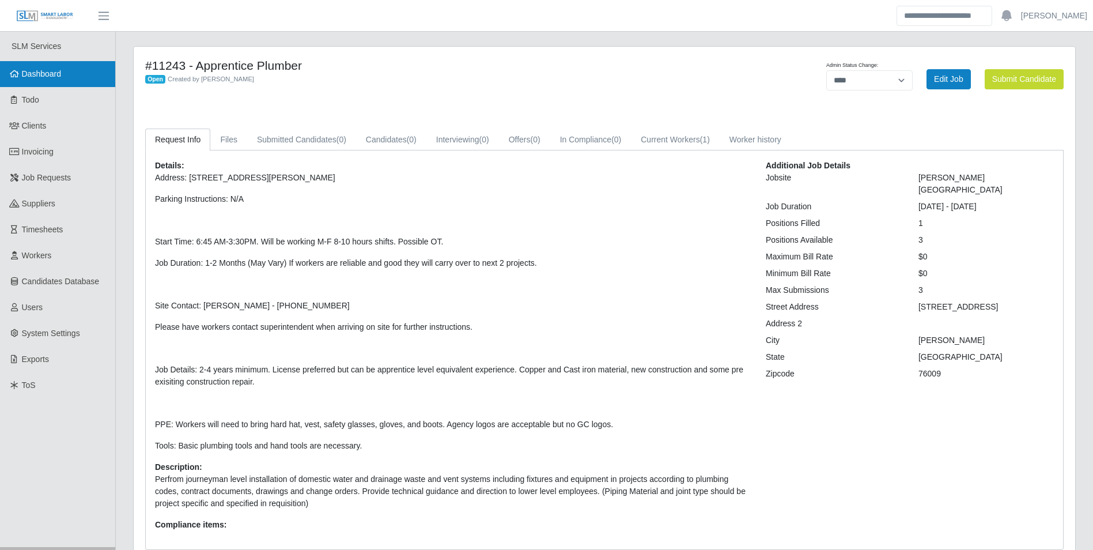
click at [43, 77] on span "Dashboard" at bounding box center [42, 73] width 40 height 9
